Goal: Check status: Check status

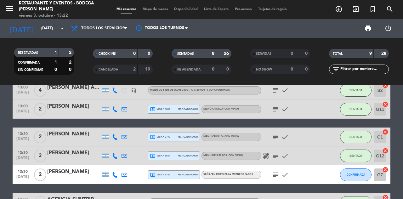
scroll to position [97, 0]
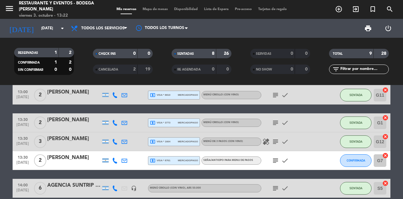
click at [276, 124] on icon "subject" at bounding box center [276, 123] width 8 height 8
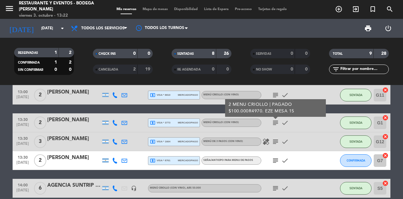
click at [277, 125] on icon "subject" at bounding box center [276, 123] width 8 height 8
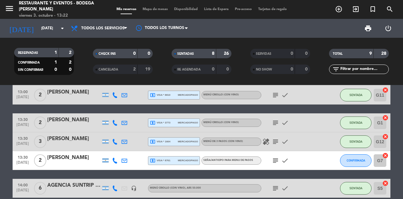
click at [277, 145] on icon "subject" at bounding box center [276, 142] width 8 height 8
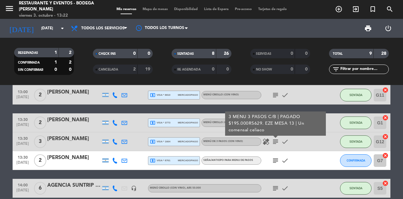
click at [277, 144] on icon "subject" at bounding box center [276, 142] width 8 height 8
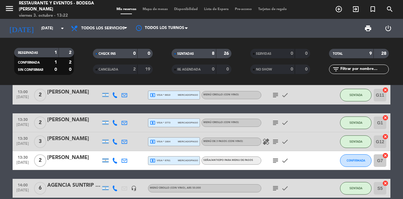
click at [278, 144] on icon "subject" at bounding box center [276, 142] width 8 height 8
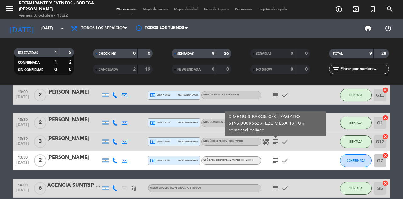
click at [274, 143] on icon "subject" at bounding box center [276, 142] width 8 height 8
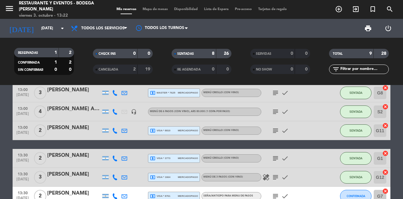
scroll to position [59, 0]
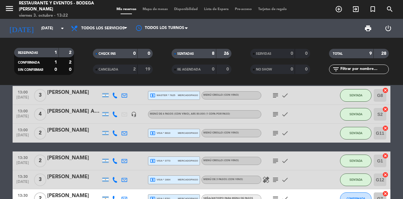
click at [48, 31] on input "[DATE]" at bounding box center [63, 28] width 50 height 11
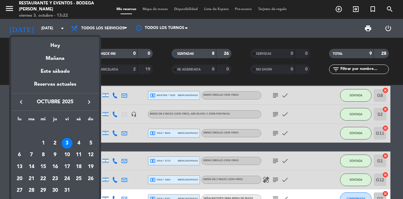
click at [57, 142] on div "2" at bounding box center [55, 143] width 11 height 11
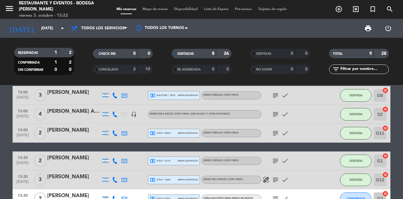
type input "[DEMOGRAPHIC_DATA][DATE]"
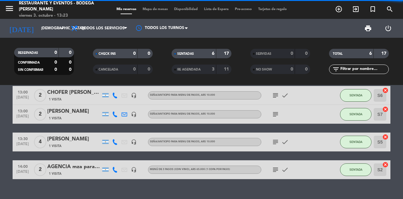
scroll to position [40, 0]
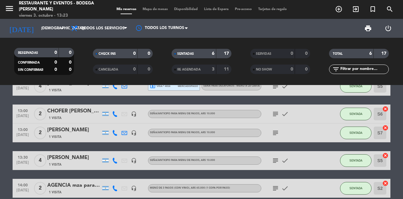
click at [82, 188] on div "AGENCIA mza para brasileros | [PERSON_NAME]" at bounding box center [74, 185] width 54 height 8
